Goal: Information Seeking & Learning: Understand process/instructions

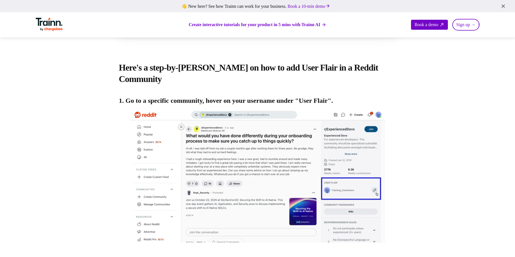
scroll to position [194, 0]
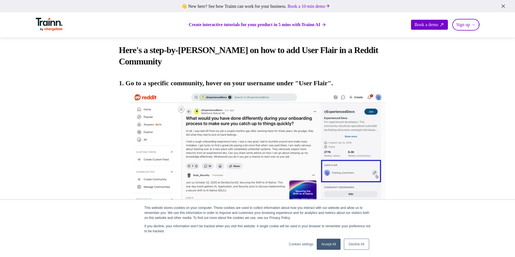
scroll to position [212, 0]
